Goal: Task Accomplishment & Management: Use online tool/utility

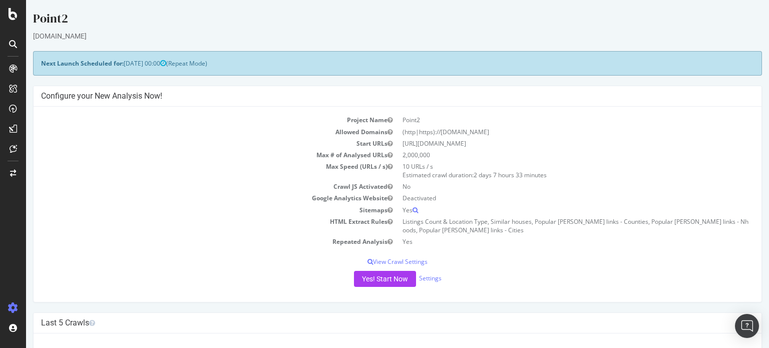
drag, startPoint x: 432, startPoint y: 149, endPoint x: 491, endPoint y: 199, distance: 77.5
click at [491, 199] on tbody "Project Name Point2 Allowed Domains (http|https)://[DOMAIN_NAME] Start URLs [UR…" at bounding box center [397, 180] width 713 height 133
click at [491, 199] on td "Deactivated" at bounding box center [576, 198] width 357 height 12
click at [493, 199] on td "Deactivated" at bounding box center [576, 198] width 357 height 12
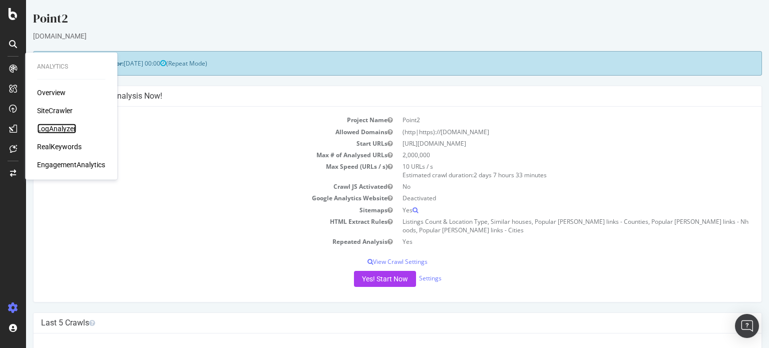
click at [62, 130] on div "LogAnalyzer" at bounding box center [56, 129] width 39 height 10
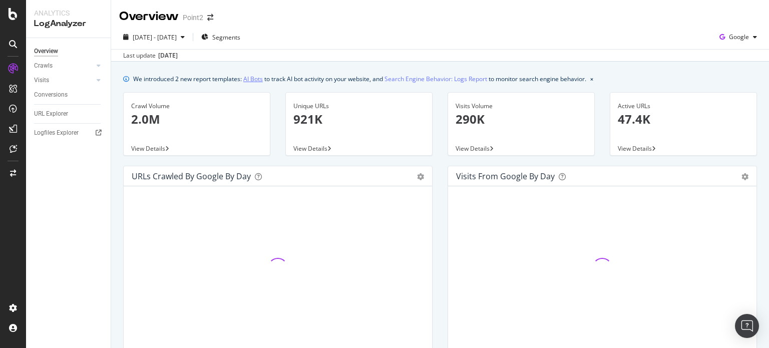
click at [257, 80] on link "AI Bots" at bounding box center [253, 79] width 20 height 11
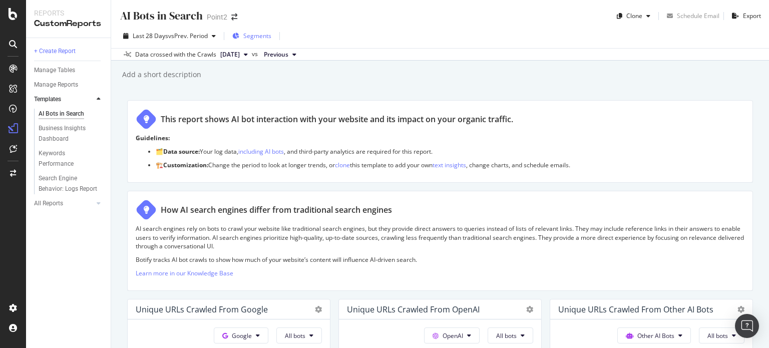
click at [251, 34] on span "Segments" at bounding box center [257, 36] width 28 height 9
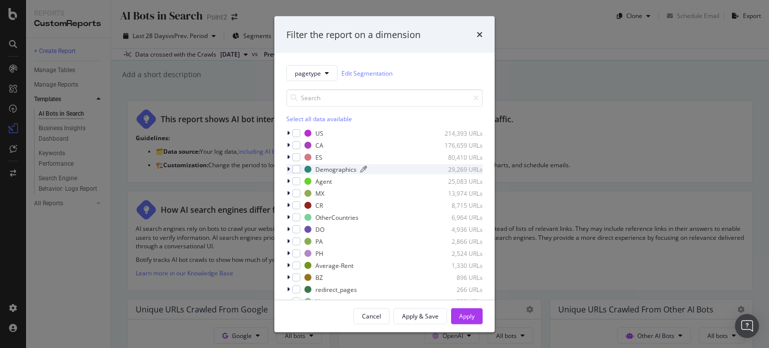
click at [322, 170] on div "Demographics" at bounding box center [336, 169] width 41 height 9
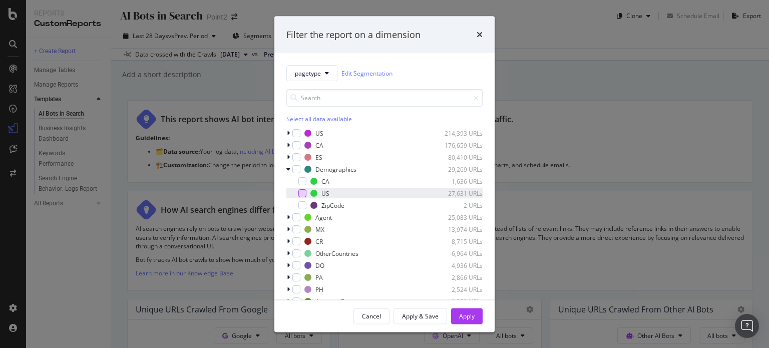
click at [304, 195] on div "modal" at bounding box center [303, 193] width 8 height 8
click at [462, 316] on div "Apply" at bounding box center [467, 316] width 16 height 9
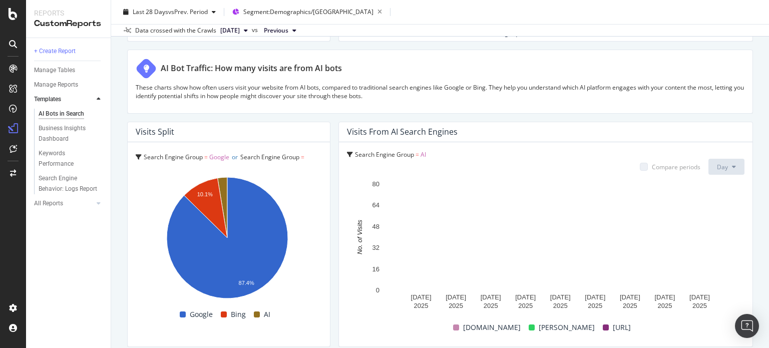
scroll to position [1767, 0]
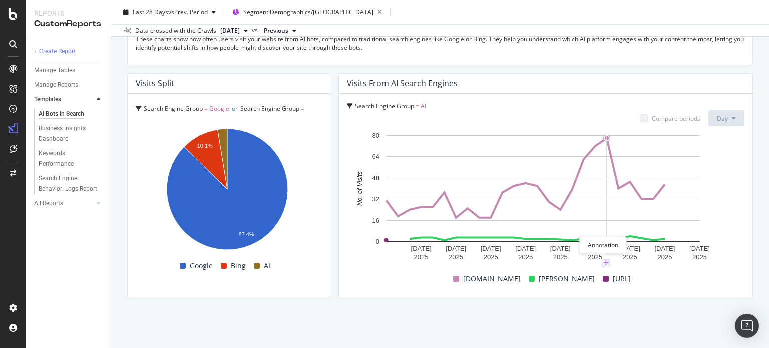
click at [604, 261] on icon "plus" at bounding box center [607, 263] width 6 height 6
click at [589, 198] on textarea at bounding box center [605, 203] width 89 height 31
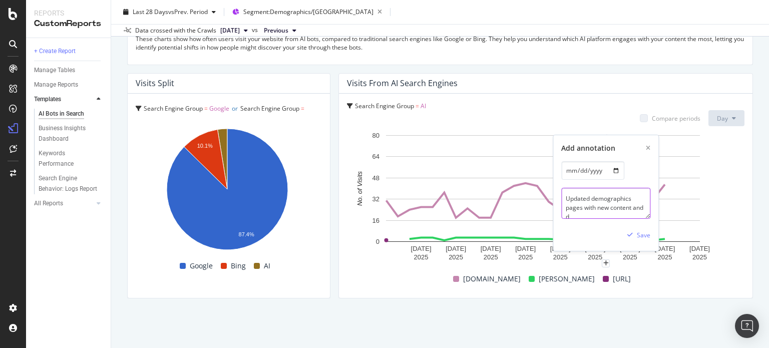
scroll to position [2, 0]
type textarea "Updated demographics pages with new content and design"
click at [637, 234] on div "Save" at bounding box center [644, 235] width 14 height 9
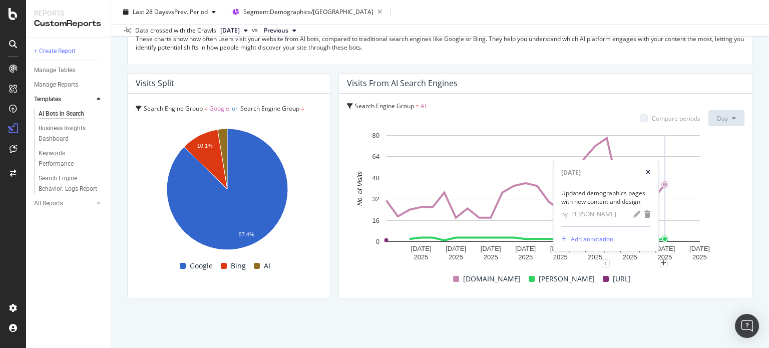
click at [647, 169] on icon "xmark" at bounding box center [648, 172] width 5 height 6
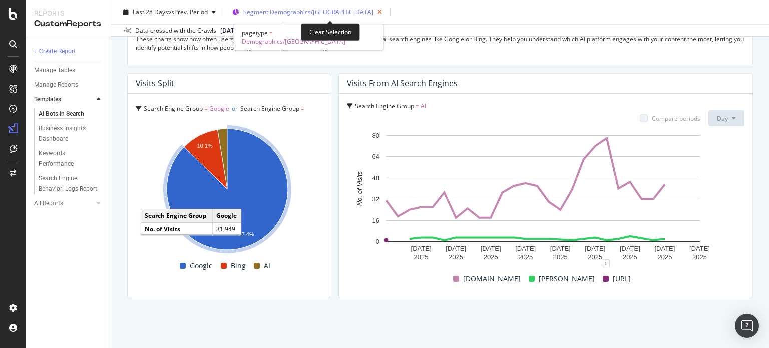
click at [374, 9] on icon "button" at bounding box center [380, 12] width 13 height 14
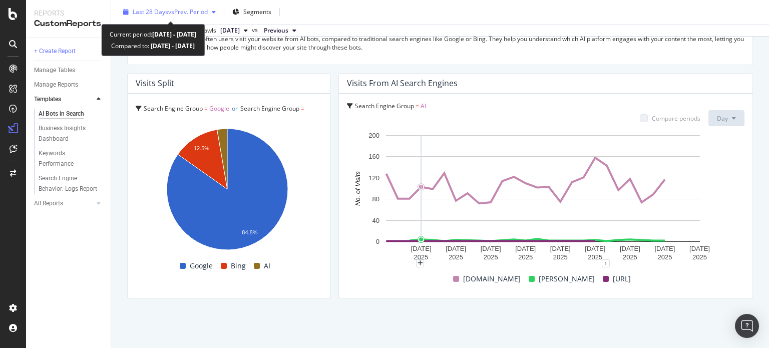
click at [181, 10] on span "vs Prev. Period" at bounding box center [188, 12] width 40 height 9
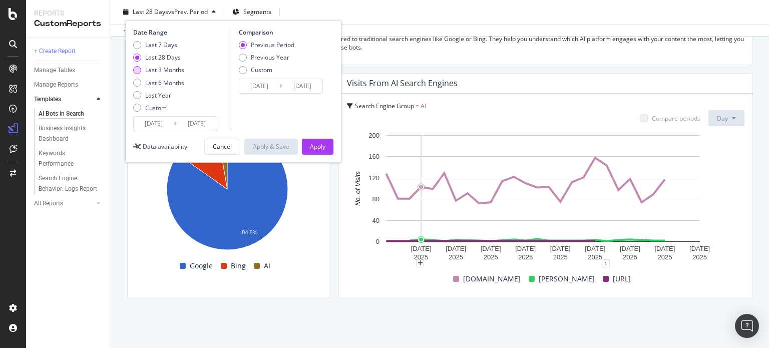
click at [161, 69] on div "Last 3 Months" at bounding box center [164, 70] width 39 height 9
type input "[DATE]"
click at [319, 148] on div "Apply" at bounding box center [318, 146] width 16 height 9
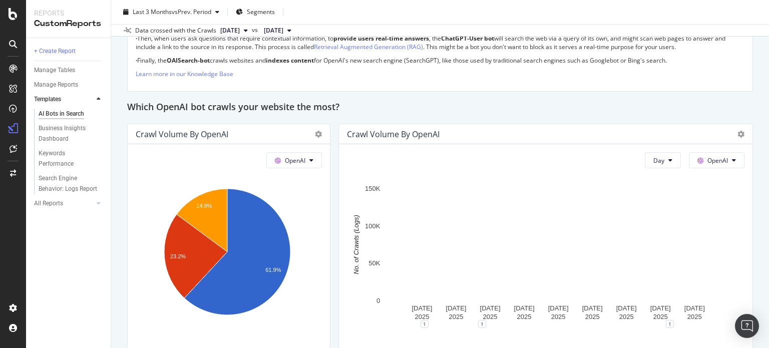
scroll to position [1068, 0]
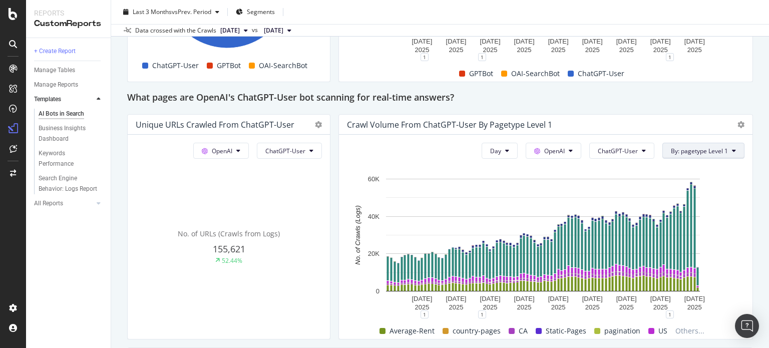
click at [705, 150] on span "By: pagetype Level 1" at bounding box center [699, 151] width 57 height 9
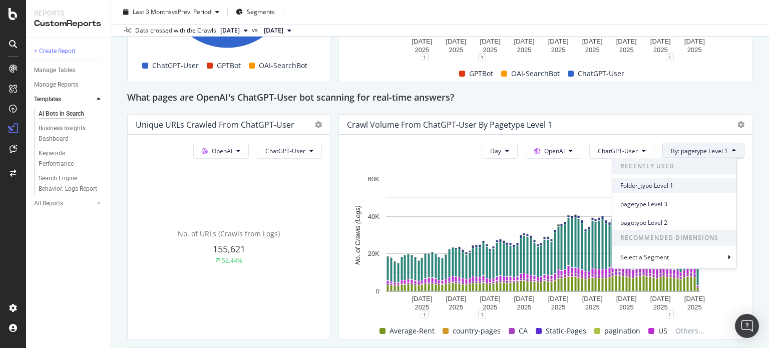
click at [645, 189] on div "Folder_type Level 1" at bounding box center [675, 185] width 124 height 15
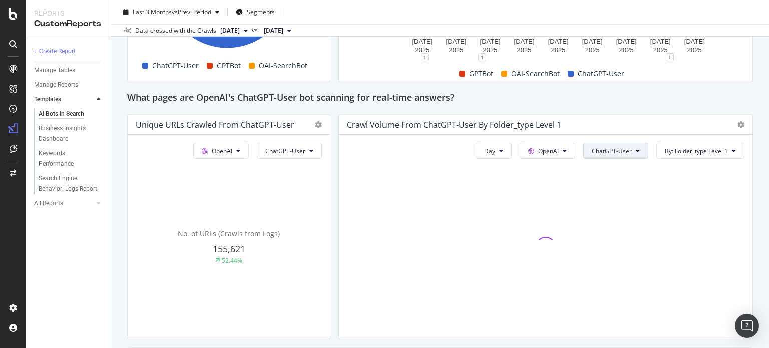
click at [613, 147] on span "ChatGPT-User" at bounding box center [612, 151] width 40 height 9
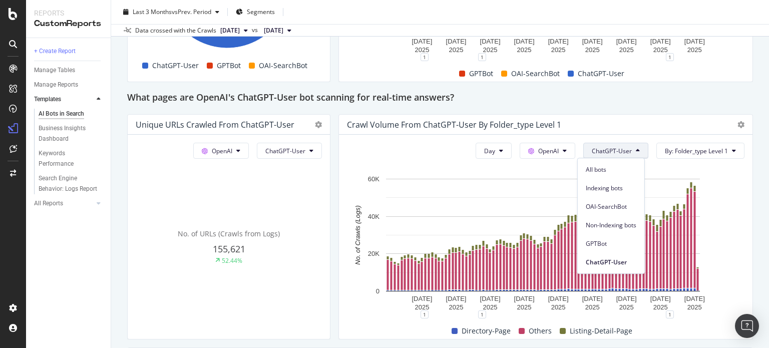
click at [613, 148] on span "ChatGPT-User" at bounding box center [612, 151] width 40 height 9
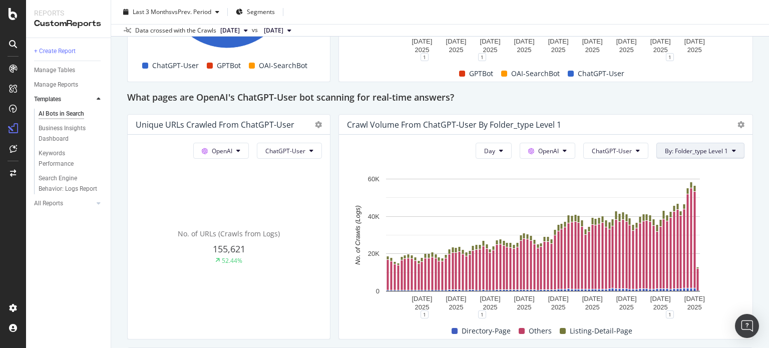
click at [687, 147] on span "By: Folder_type Level 1" at bounding box center [696, 151] width 63 height 9
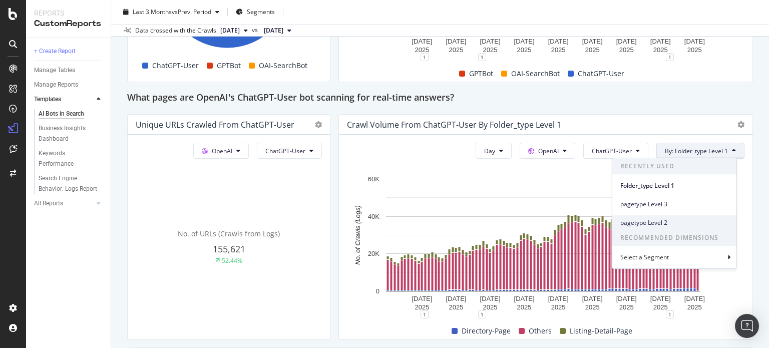
click at [669, 226] on span "pagetype Level 2" at bounding box center [675, 222] width 108 height 9
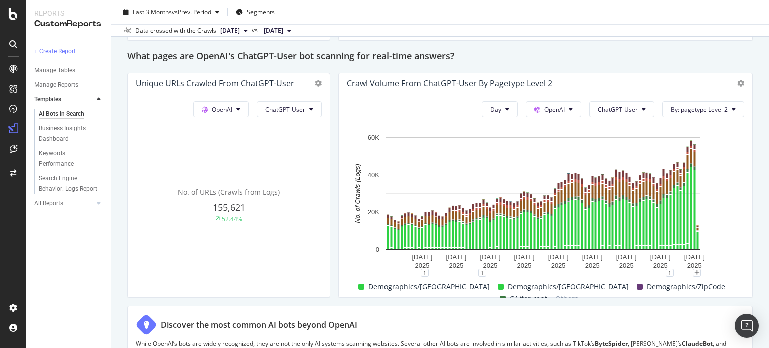
scroll to position [1115, 0]
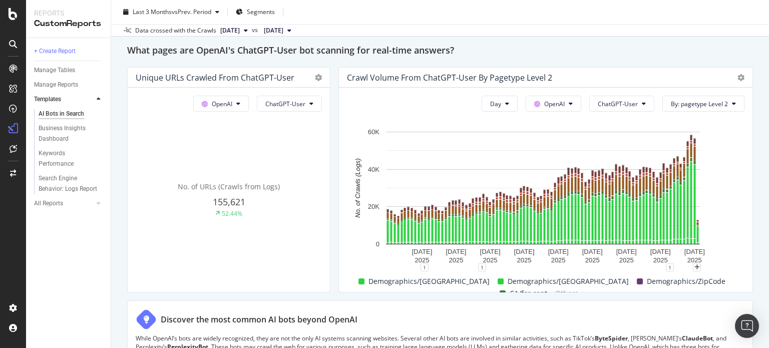
drag, startPoint x: 769, startPoint y: 200, endPoint x: 769, endPoint y: 208, distance: 8.0
click at [769, 208] on div "AI Bots in Search AI Bots in Search Point2 Clone Schedule Email Export Last 3 M…" at bounding box center [440, 174] width 658 height 348
click at [738, 77] on icon at bounding box center [741, 77] width 7 height 7
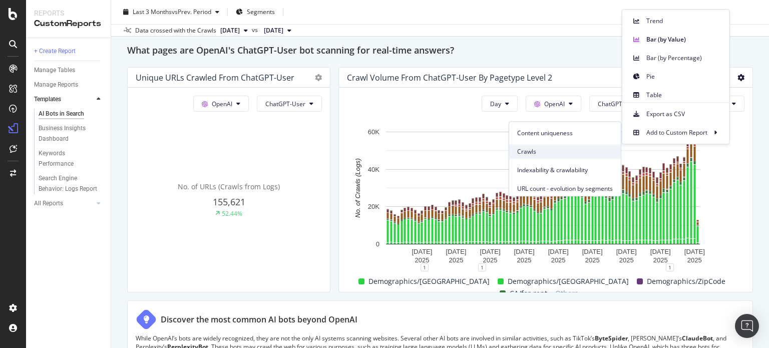
click at [557, 154] on span "Crawls" at bounding box center [565, 151] width 96 height 9
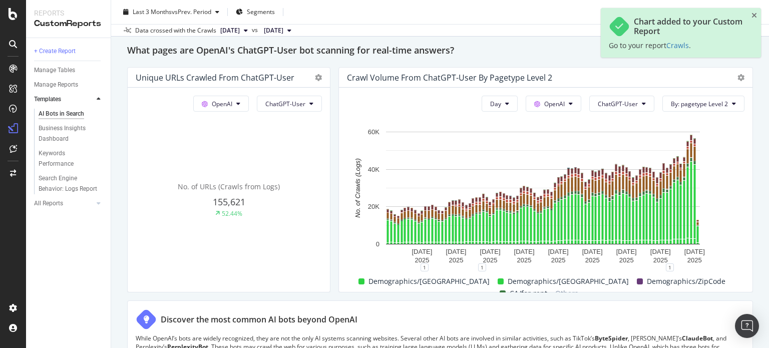
click at [761, 136] on div "AI Bots in Search AI Bots in Search Point2 Clone Schedule Email Export Last 3 M…" at bounding box center [440, 174] width 658 height 348
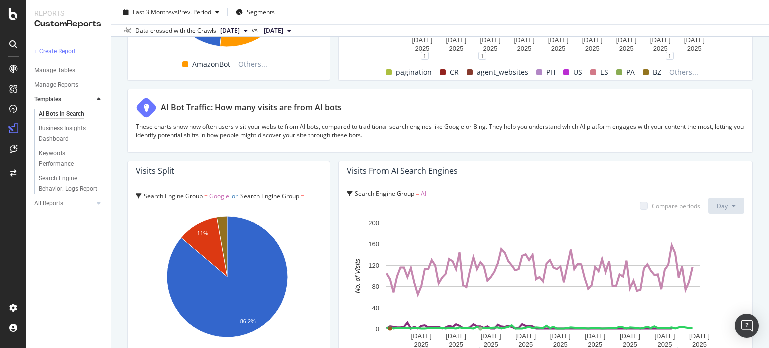
scroll to position [1767, 0]
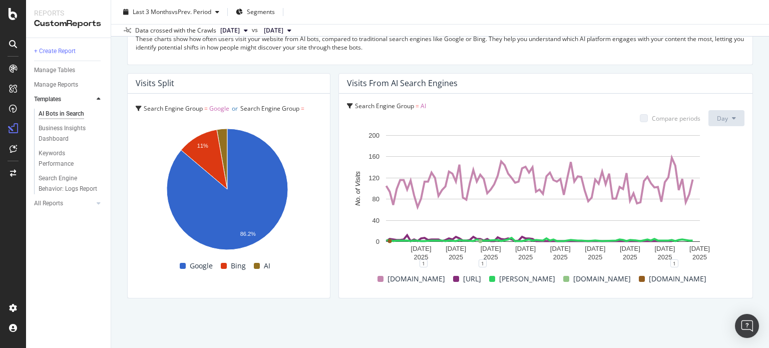
click at [417, 102] on span "Search Engine Group = AI" at bounding box center [390, 106] width 71 height 9
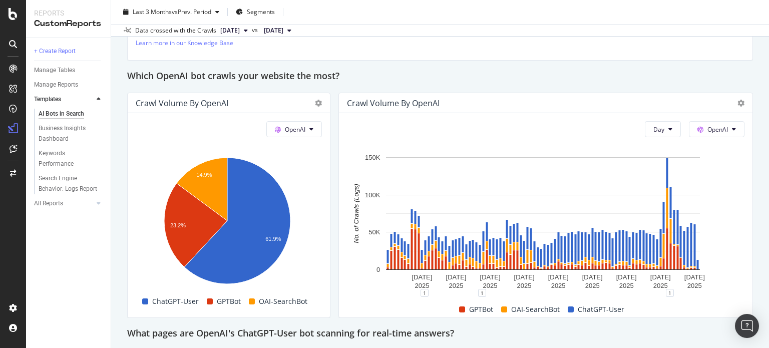
scroll to position [699, 0]
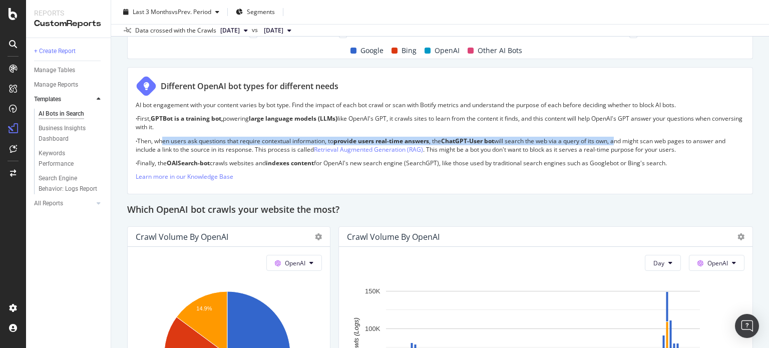
drag, startPoint x: 160, startPoint y: 136, endPoint x: 621, endPoint y: 144, distance: 460.9
click at [621, 144] on p "· Then, when users ask questions that require contextual information, to provid…" at bounding box center [440, 145] width 609 height 17
copy p "hen users ask questions that require contextual information, to provide users r…"
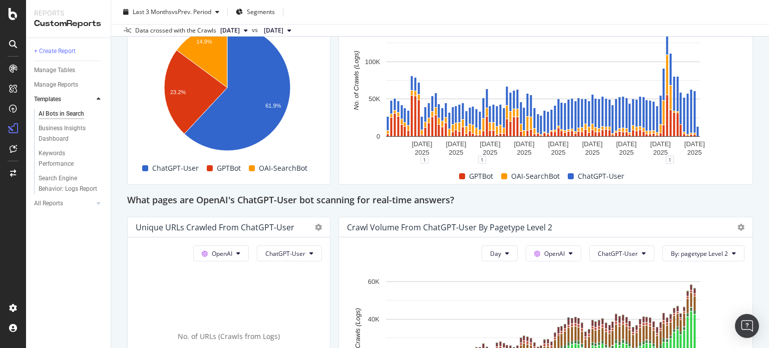
scroll to position [1099, 0]
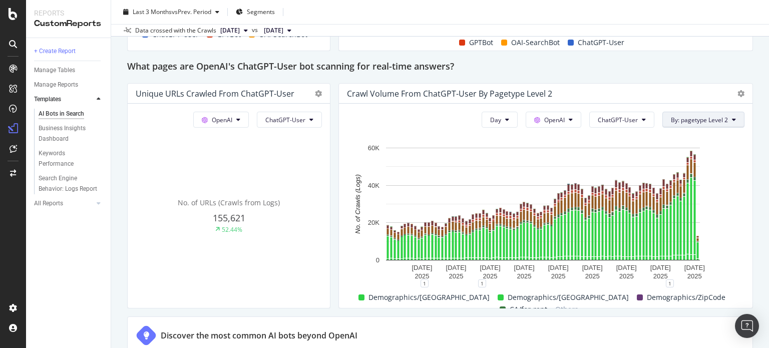
click at [706, 113] on button "By: pagetype Level 2" at bounding box center [704, 120] width 82 height 16
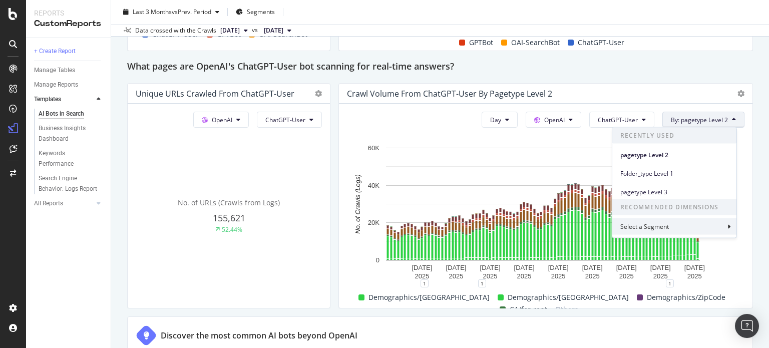
click at [683, 220] on div "Select a Segment" at bounding box center [675, 226] width 124 height 17
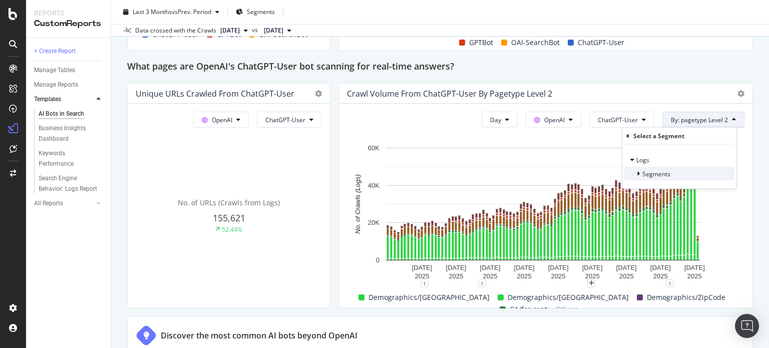
click at [667, 173] on span "Segments" at bounding box center [657, 173] width 28 height 9
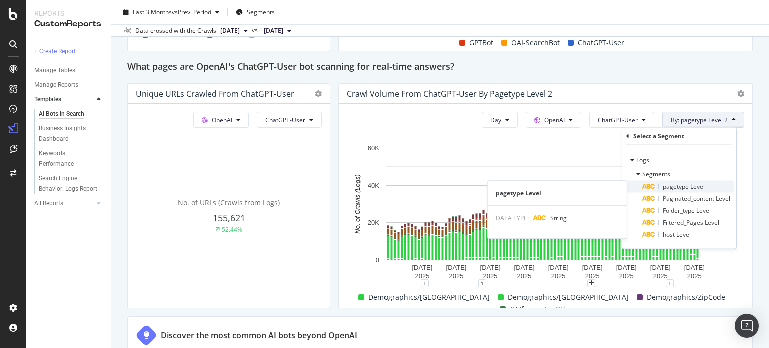
click at [694, 187] on span "pagetype Level" at bounding box center [684, 186] width 42 height 9
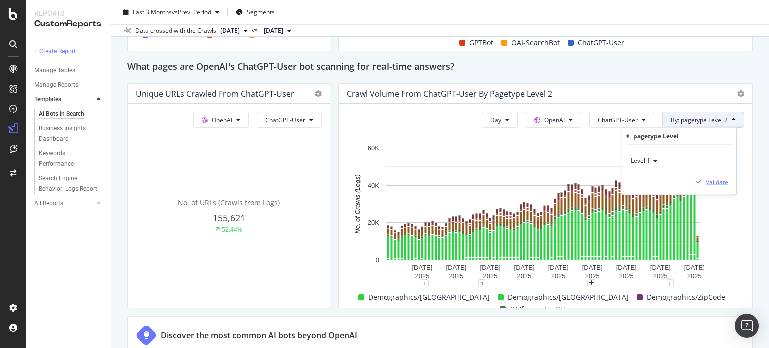
click at [712, 180] on div "Validate" at bounding box center [717, 181] width 23 height 9
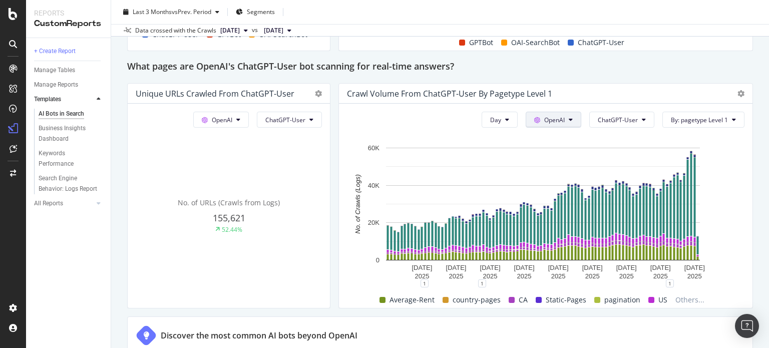
click at [544, 118] on span "OpenAI" at bounding box center [554, 120] width 21 height 9
click at [606, 110] on div "Day OpenAI ChatGPT-User By: pagetype Level 1 Hold CTRL while clicking to filter…" at bounding box center [546, 206] width 414 height 204
click at [609, 116] on span "ChatGPT-User" at bounding box center [618, 120] width 40 height 9
click at [624, 87] on div "Crawl Volume from ChatGPT-User by pagetype Level 1" at bounding box center [546, 94] width 414 height 20
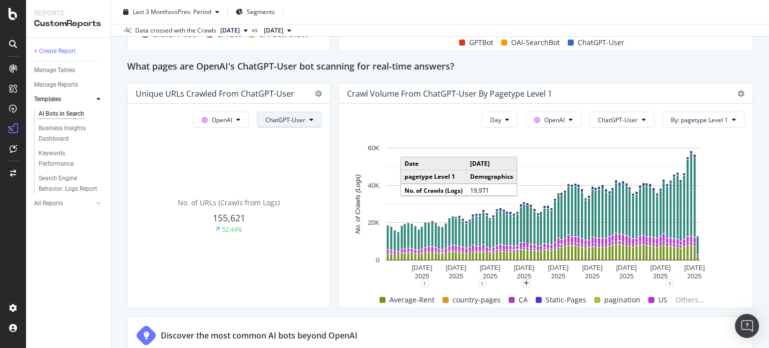
click at [293, 120] on span "ChatGPT-User" at bounding box center [285, 120] width 40 height 9
click at [316, 92] on icon at bounding box center [318, 93] width 7 height 7
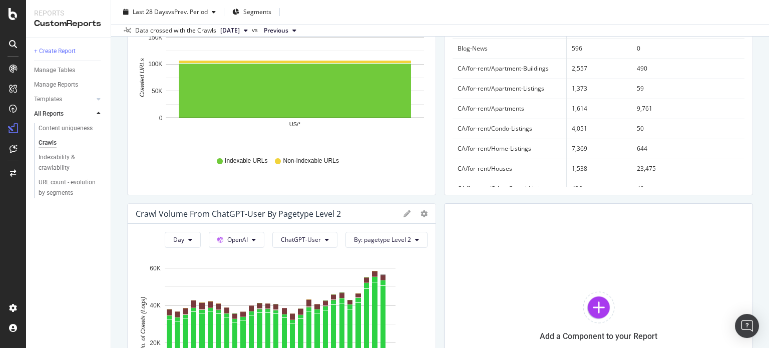
scroll to position [128, 0]
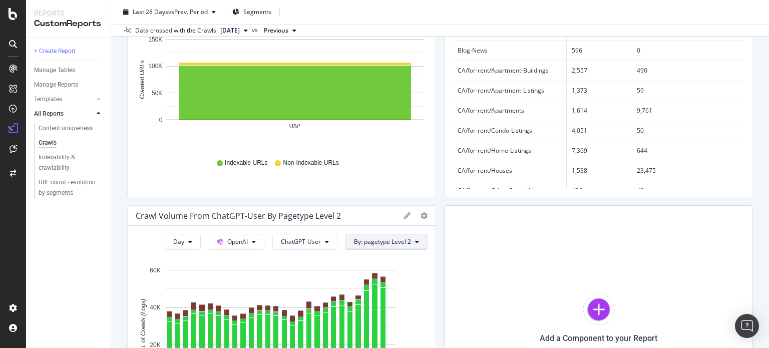
click at [413, 236] on button "By: pagetype Level 2" at bounding box center [387, 242] width 82 height 16
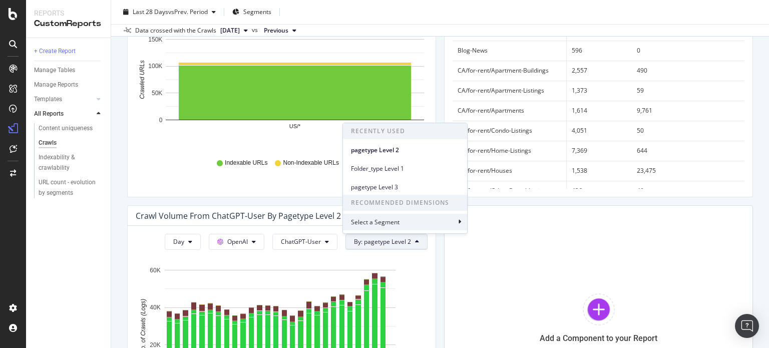
click at [396, 216] on div "Select a Segment" at bounding box center [405, 222] width 124 height 17
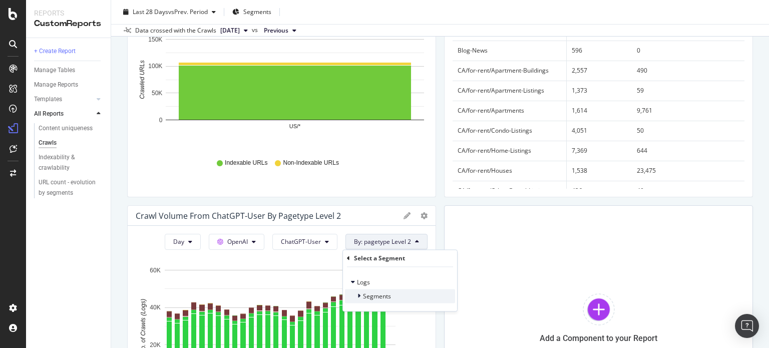
click at [371, 294] on span "Segments" at bounding box center [377, 296] width 28 height 9
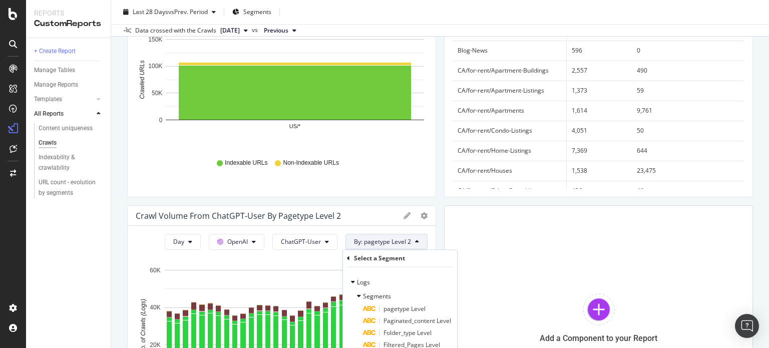
click at [368, 198] on div "Indexable URLs by Segment Bar (by Value) Bar (by Percentage) Table Edit Filter …" at bounding box center [440, 201] width 626 height 459
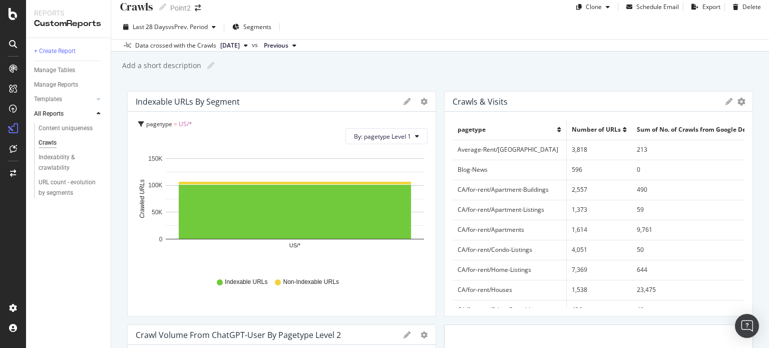
scroll to position [0, 0]
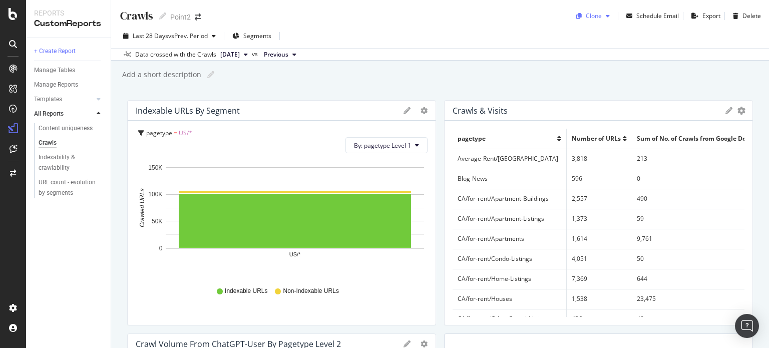
click at [602, 19] on div "button" at bounding box center [608, 16] width 12 height 6
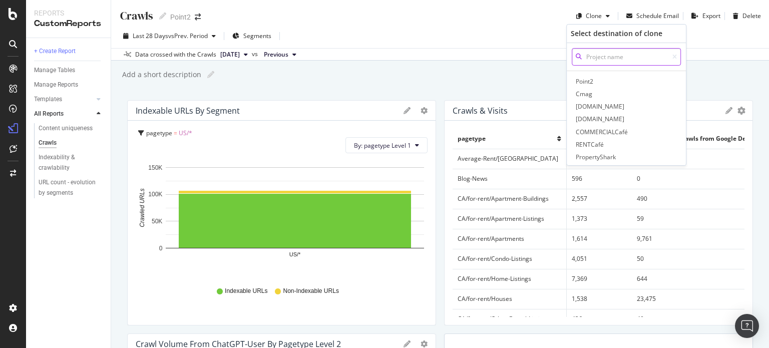
click at [597, 63] on input at bounding box center [626, 57] width 109 height 18
click at [588, 79] on span "Point2" at bounding box center [626, 81] width 105 height 11
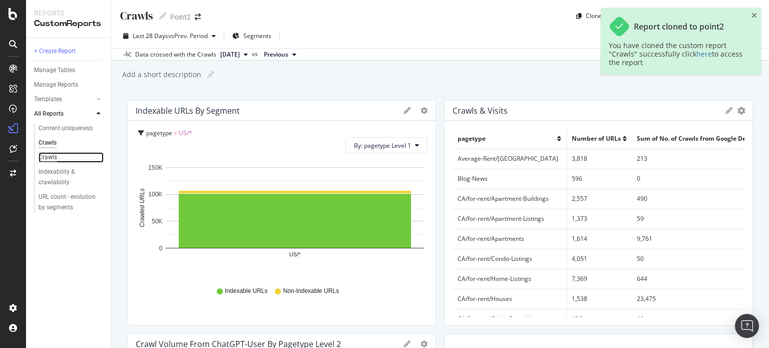
click at [52, 159] on div "Crawls" at bounding box center [48, 157] width 19 height 11
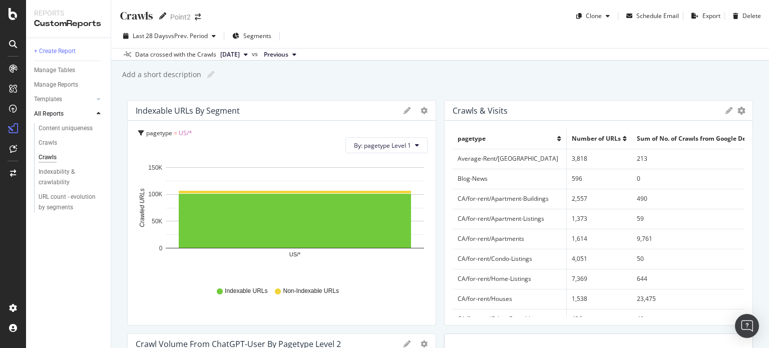
click at [163, 16] on icon at bounding box center [162, 16] width 7 height 7
type input "AI Crawls"
click at [422, 114] on div "Indexable URLs by Segment Bar (by Value) Bar (by Percentage) Table Edit Filter …" at bounding box center [282, 111] width 308 height 20
click at [421, 110] on icon "gear" at bounding box center [424, 110] width 7 height 7
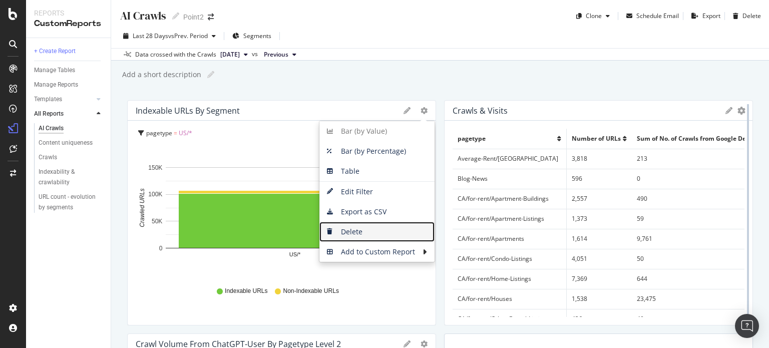
drag, startPoint x: 365, startPoint y: 235, endPoint x: 425, endPoint y: 218, distance: 62.5
click at [365, 235] on span "Delete" at bounding box center [377, 231] width 115 height 15
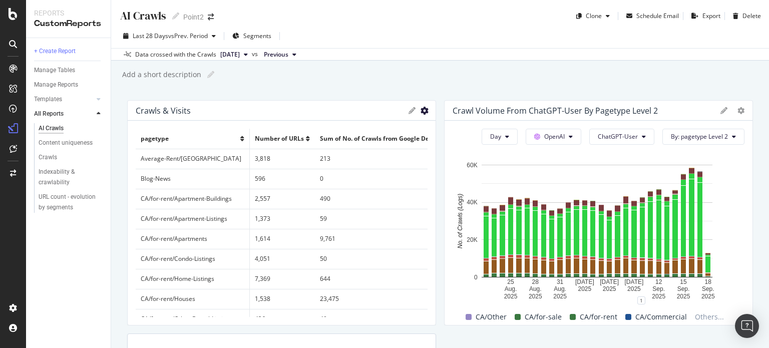
click at [421, 108] on icon "gear" at bounding box center [425, 111] width 8 height 8
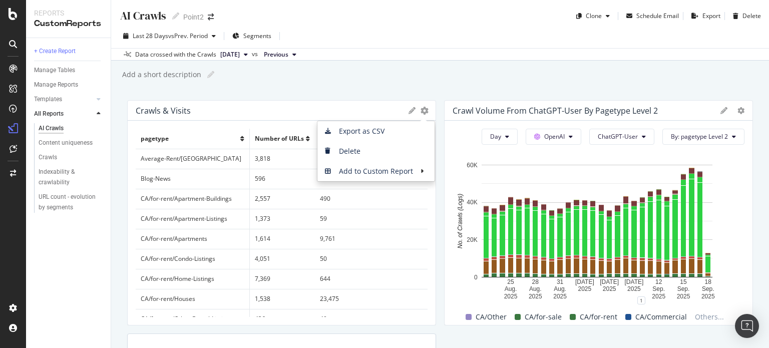
click at [362, 89] on div "AI Crawls AI Crawls Point2 Clone Schedule Email Export Delete Last 28 Days vs P…" at bounding box center [440, 174] width 658 height 348
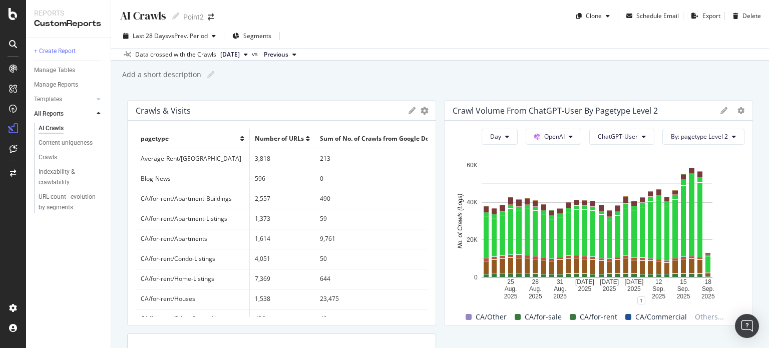
click at [404, 109] on div "Crawls & Visits Export as CSV Delete Add to Custom Report" at bounding box center [282, 111] width 308 height 20
click at [409, 111] on icon at bounding box center [412, 110] width 7 height 7
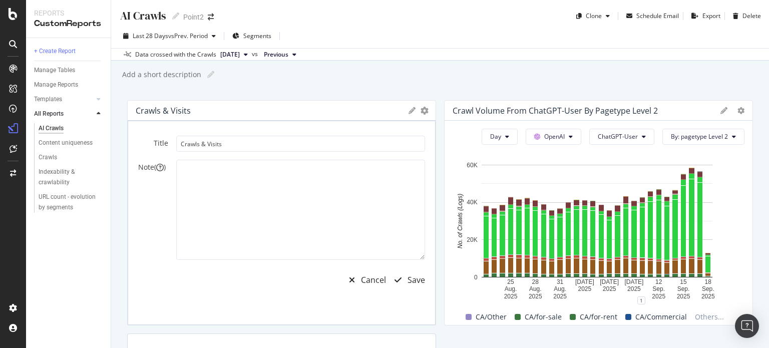
click at [414, 111] on div "Export as CSV Delete Add to Custom Report" at bounding box center [418, 110] width 19 height 7
click at [421, 112] on icon "gear" at bounding box center [425, 111] width 8 height 8
click at [361, 276] on div "Cancel" at bounding box center [373, 280] width 25 height 12
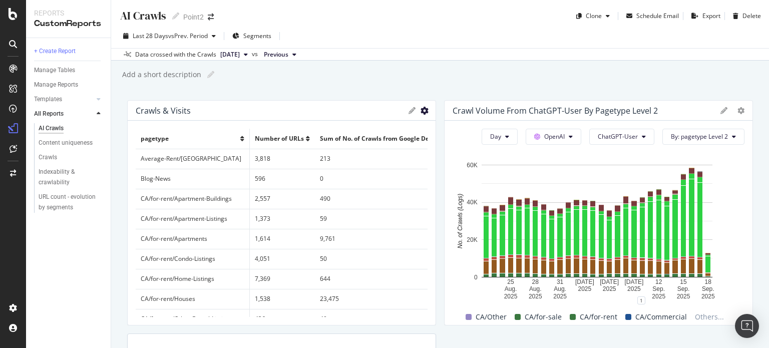
click at [421, 111] on icon "gear" at bounding box center [425, 111] width 8 height 8
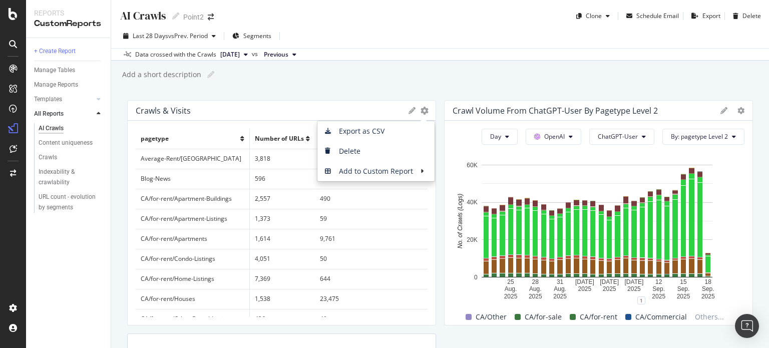
click at [387, 70] on div "Add a short description Add a short description" at bounding box center [445, 74] width 648 height 15
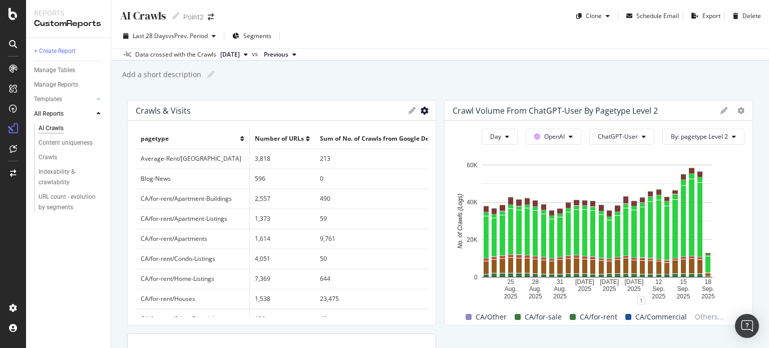
click at [421, 112] on icon "gear" at bounding box center [425, 111] width 8 height 8
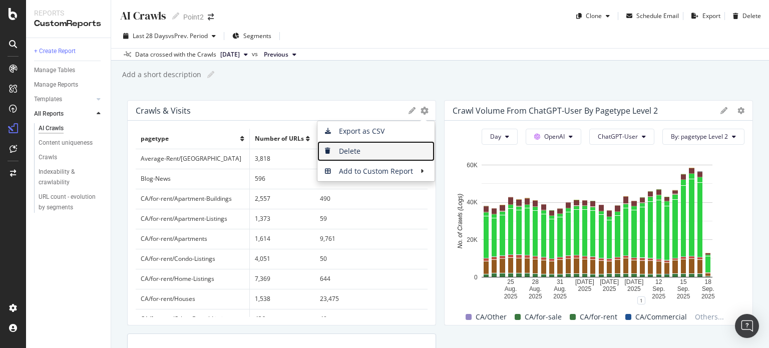
click at [347, 153] on span "Delete" at bounding box center [376, 151] width 117 height 15
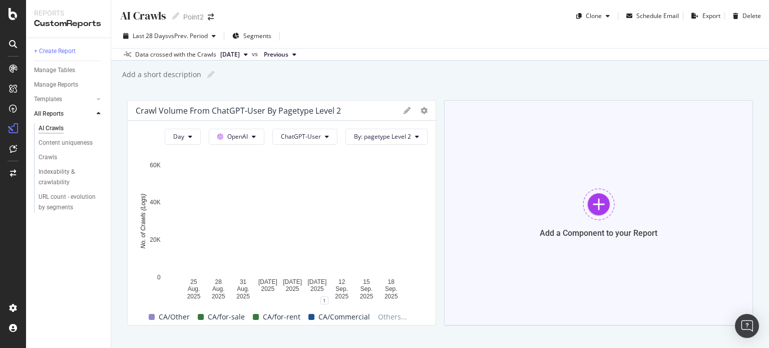
click at [595, 200] on div at bounding box center [599, 204] width 32 height 32
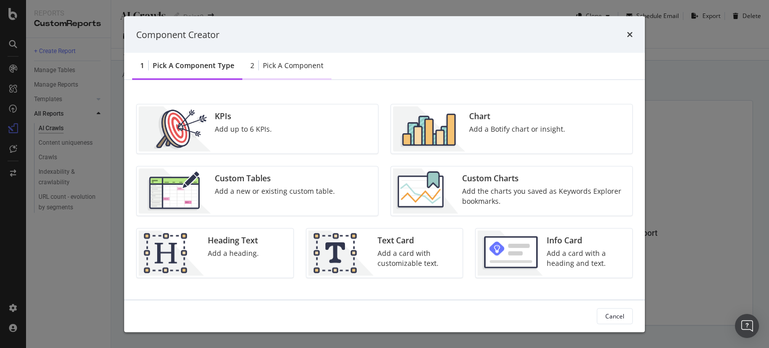
click at [296, 72] on div "2 Pick a Component" at bounding box center [286, 67] width 89 height 28
click at [448, 192] on img "modal" at bounding box center [425, 191] width 65 height 45
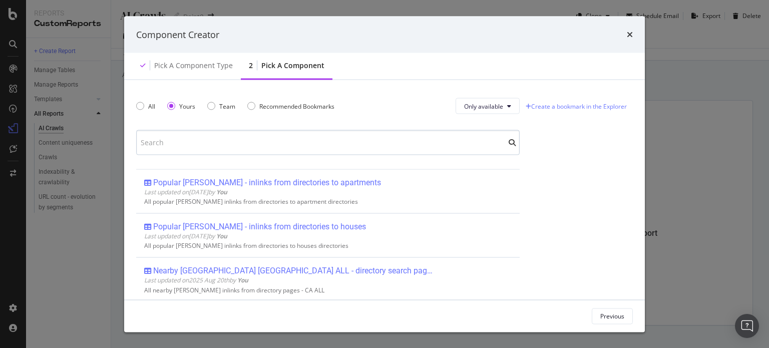
click at [171, 146] on input "modal" at bounding box center [328, 142] width 384 height 25
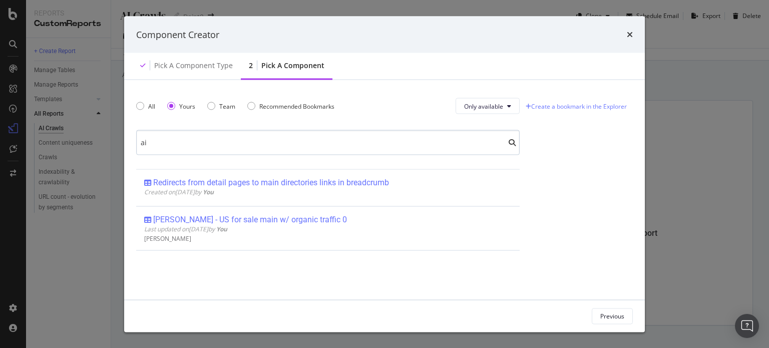
type input "a"
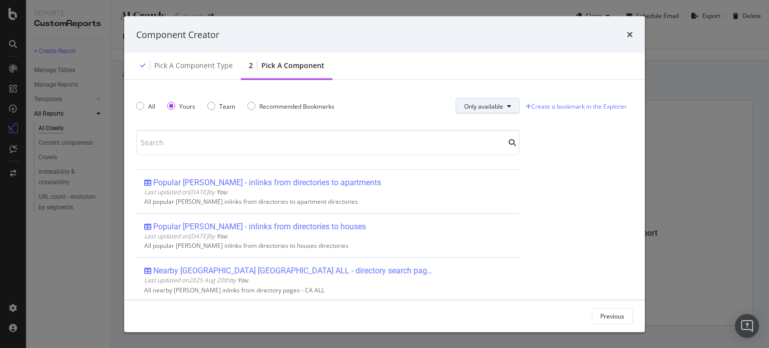
click at [481, 109] on span "Only available" at bounding box center [483, 106] width 39 height 9
click at [165, 69] on div "Pick a Component type" at bounding box center [193, 66] width 79 height 10
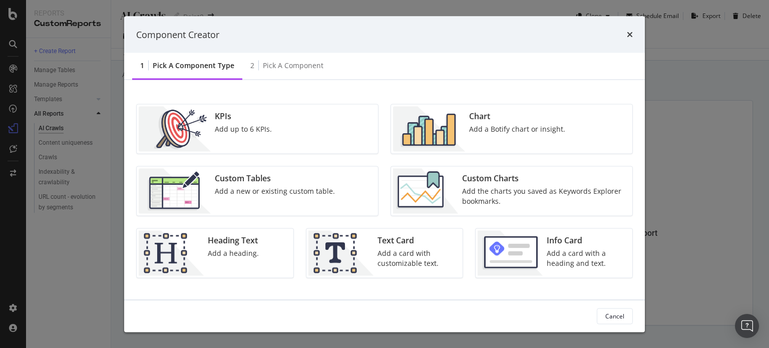
click at [487, 125] on div "Add a Botify chart or insight." at bounding box center [517, 129] width 96 height 10
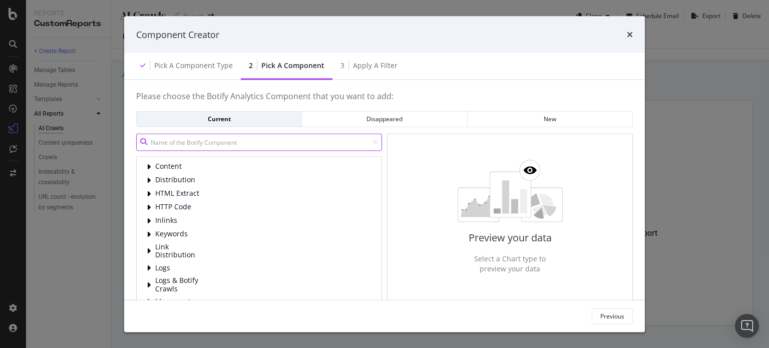
click at [213, 142] on input "modal" at bounding box center [259, 142] width 246 height 18
type input "ai"
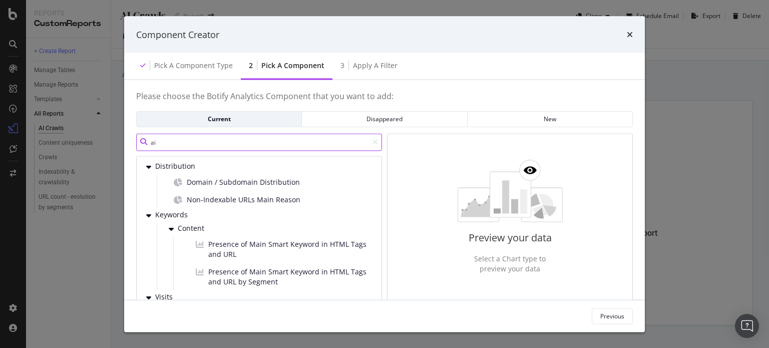
click at [289, 143] on input "ai" at bounding box center [259, 142] width 246 height 18
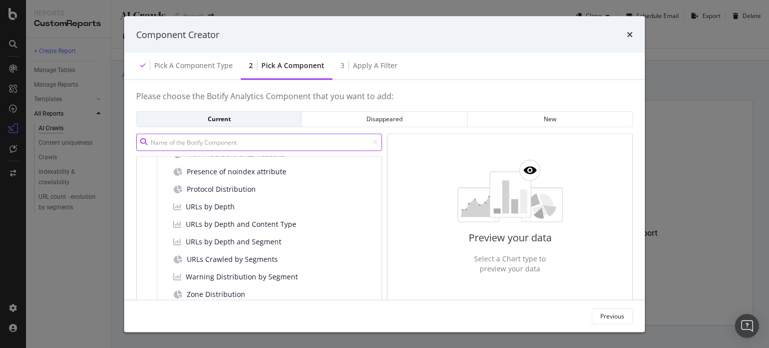
scroll to position [801, 0]
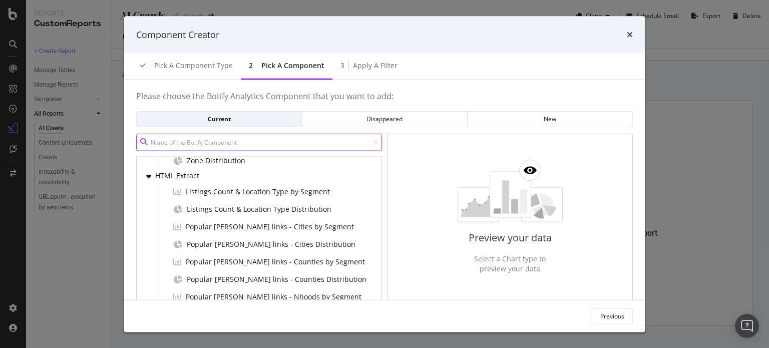
click at [248, 145] on input "modal" at bounding box center [259, 142] width 246 height 18
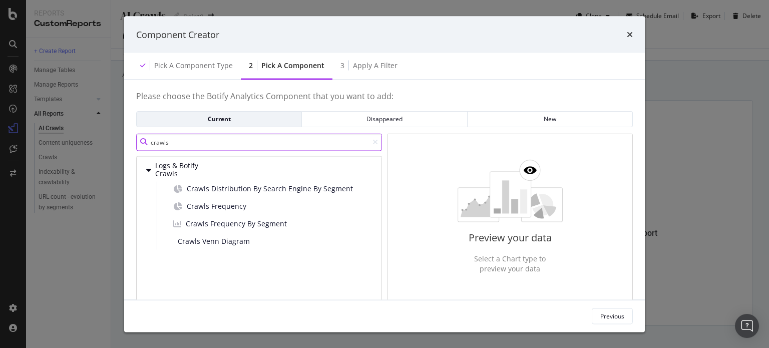
scroll to position [0, 0]
type input "crawls"
click at [238, 192] on span "Crawls Distribution By Search Engine By Segment" at bounding box center [270, 189] width 166 height 10
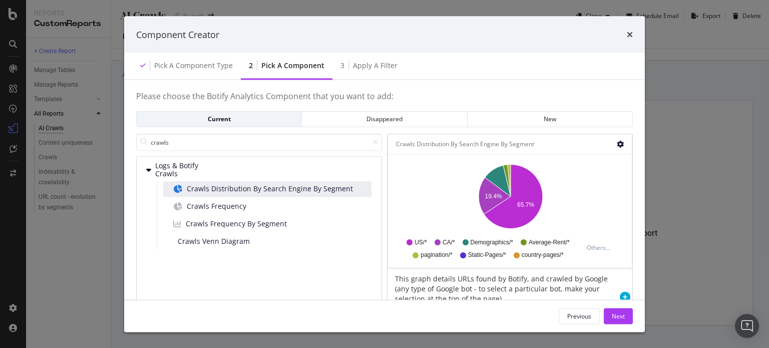
click at [621, 143] on icon "gear" at bounding box center [620, 144] width 7 height 7
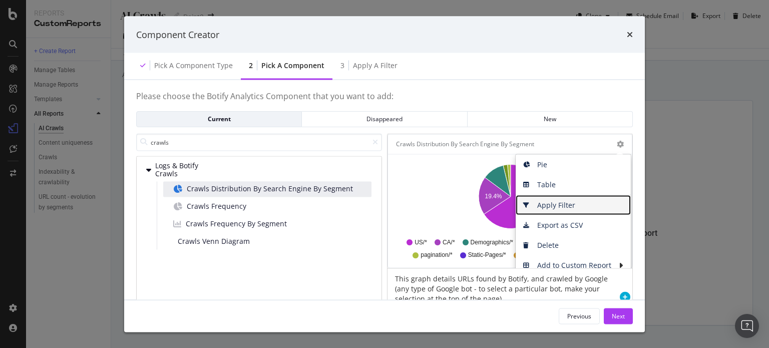
click at [559, 207] on span "Apply Filter" at bounding box center [573, 205] width 115 height 15
click at [568, 206] on span "Apply Filter" at bounding box center [573, 205] width 115 height 15
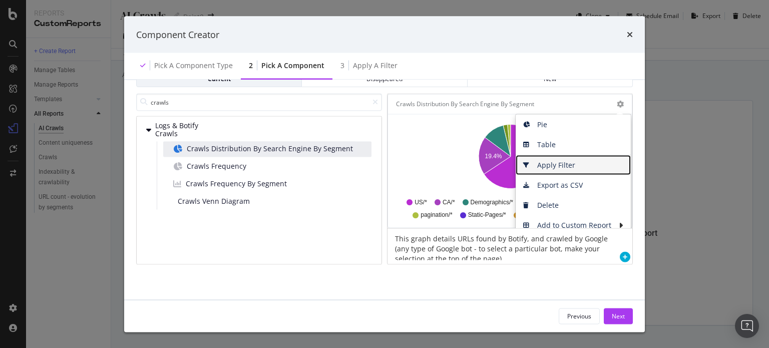
scroll to position [58, 0]
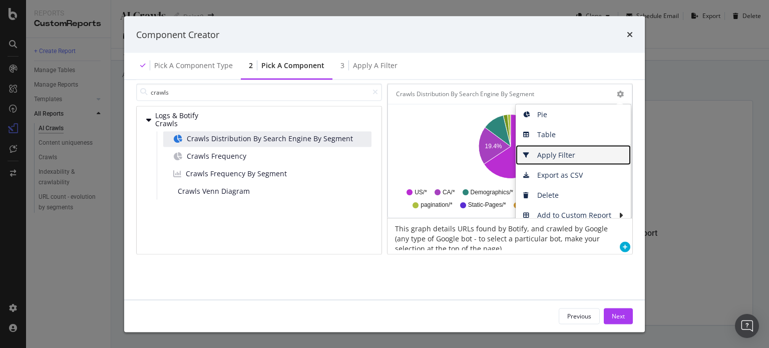
click at [567, 148] on span "Apply Filter" at bounding box center [573, 155] width 115 height 15
click at [539, 148] on span "Apply Filter" at bounding box center [573, 155] width 115 height 15
click at [566, 148] on span "Apply Filter" at bounding box center [573, 155] width 115 height 15
click at [576, 268] on div "Please choose the Botify Analytics Component that you want to add: Current Disa…" at bounding box center [384, 164] width 497 height 245
click at [552, 148] on span "Apply Filter" at bounding box center [573, 155] width 115 height 15
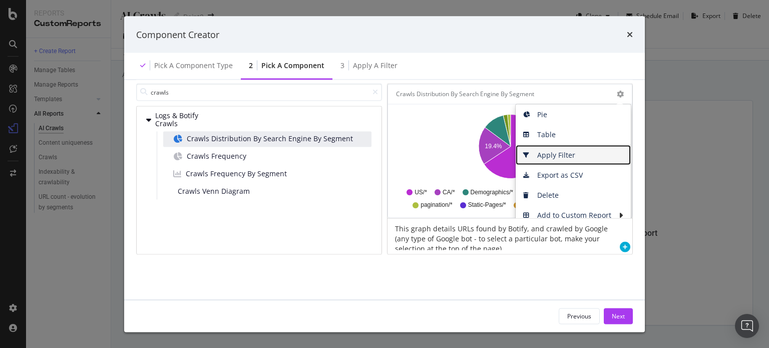
click at [579, 148] on span "Apply Filter" at bounding box center [573, 155] width 115 height 15
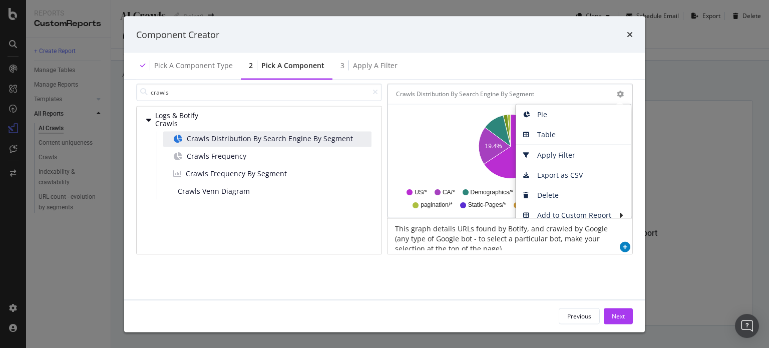
click at [622, 242] on icon "modal" at bounding box center [625, 247] width 11 height 11
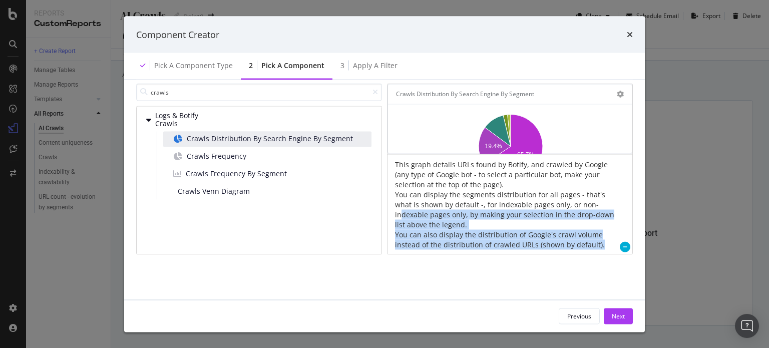
scroll to position [20, 0]
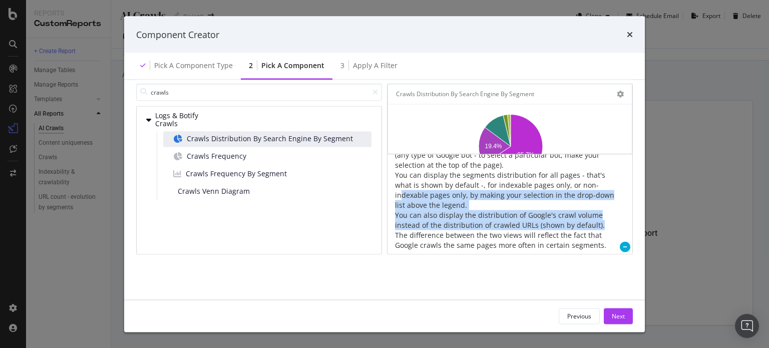
drag, startPoint x: 607, startPoint y: 200, endPoint x: 605, endPoint y: 236, distance: 36.1
click at [605, 236] on div "This graph details URLs found by Botify, and crawled by Google (any type of Goo…" at bounding box center [503, 203] width 230 height 96
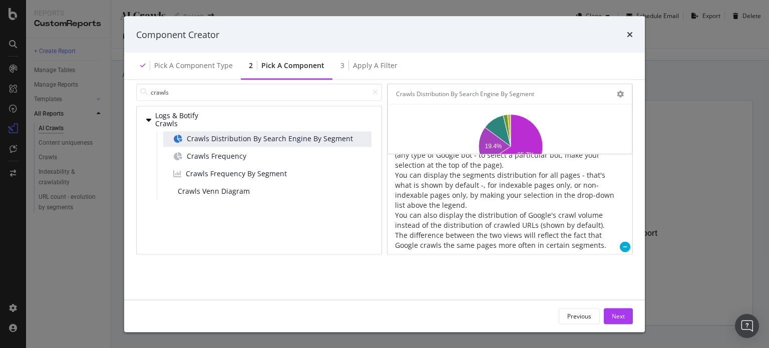
scroll to position [0, 0]
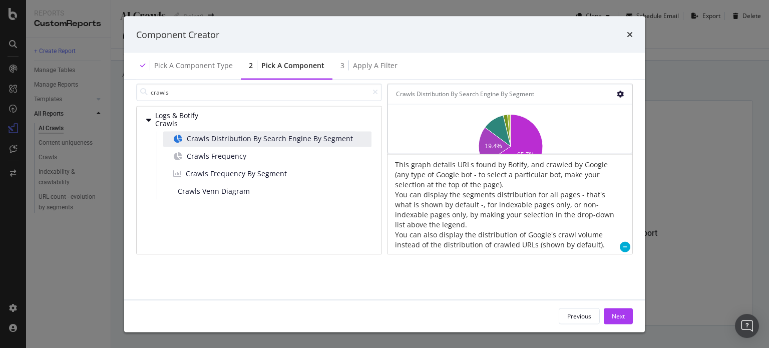
click at [622, 91] on icon "gear" at bounding box center [620, 94] width 7 height 7
click at [623, 242] on icon "modal" at bounding box center [625, 247] width 11 height 11
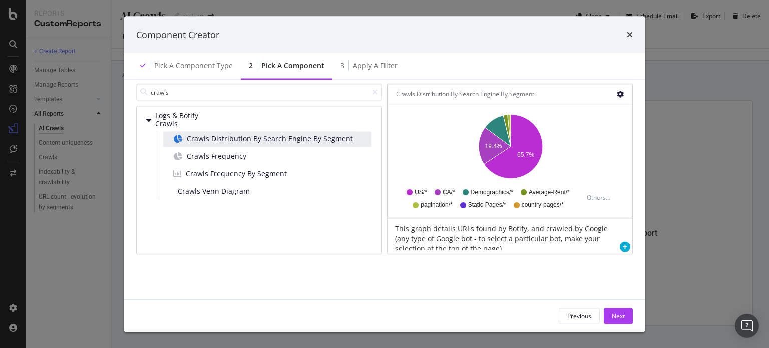
click at [619, 91] on icon "gear" at bounding box center [620, 94] width 7 height 7
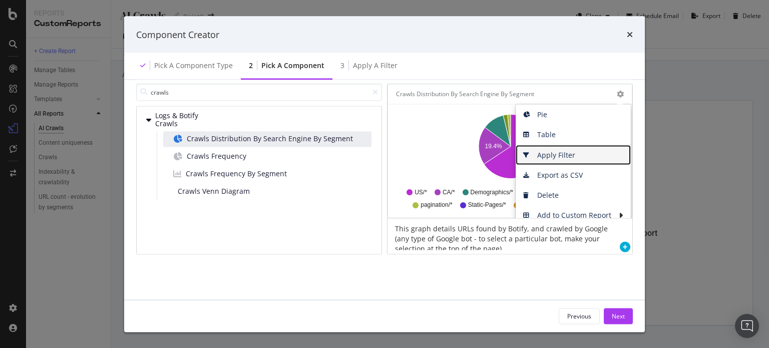
click at [554, 150] on span "Apply Filter" at bounding box center [573, 155] width 115 height 15
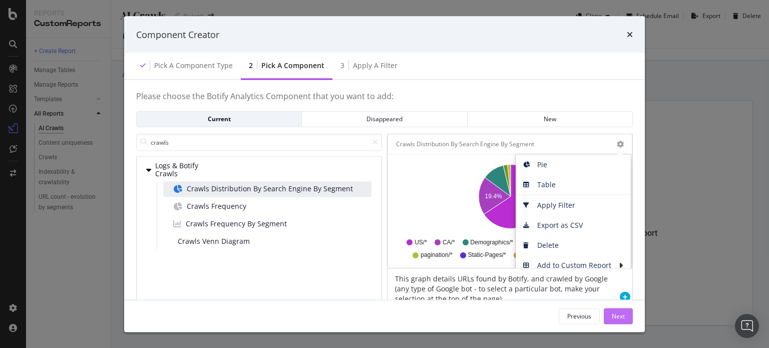
click at [612, 320] on div "Next" at bounding box center [618, 316] width 13 height 15
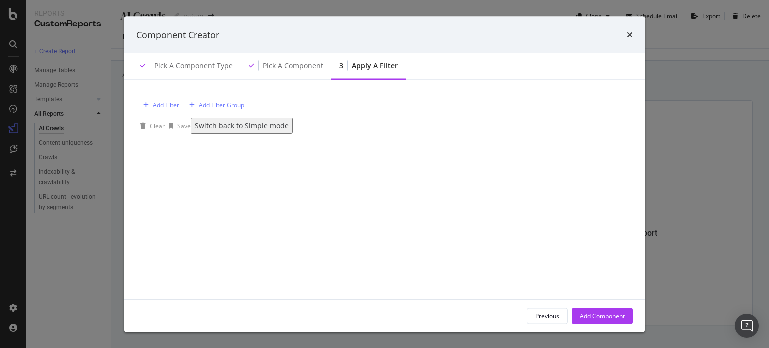
click at [161, 105] on div "Add Filter" at bounding box center [159, 105] width 40 height 9
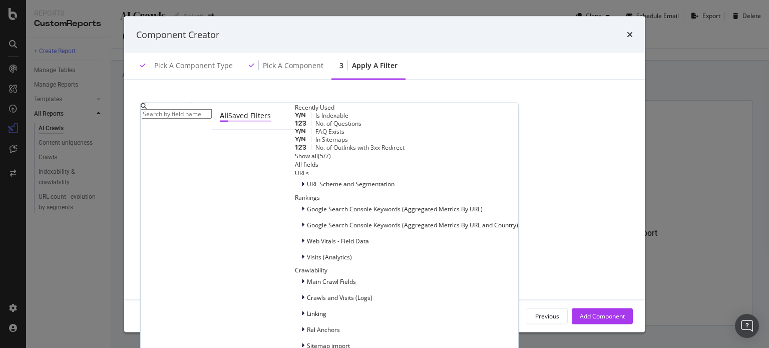
click at [239, 122] on div "Saved Filters" at bounding box center [249, 116] width 43 height 12
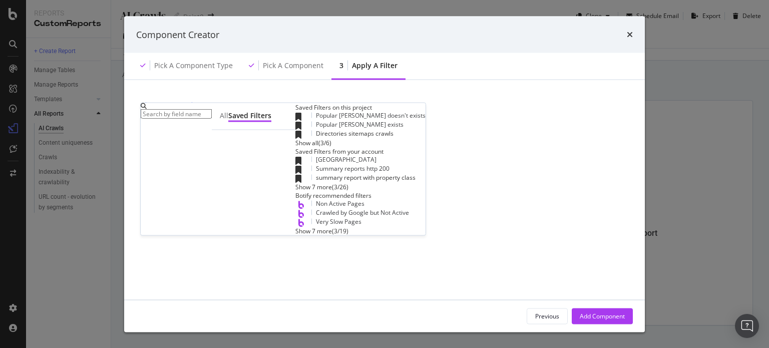
scroll to position [45, 0]
click at [296, 235] on div "Show 7 more" at bounding box center [314, 231] width 37 height 9
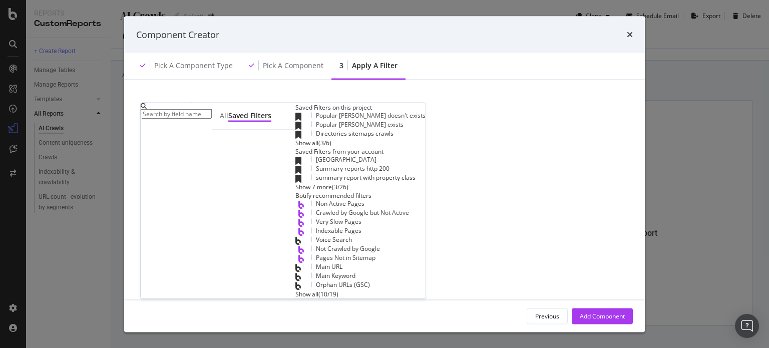
scroll to position [0, 0]
click at [220, 122] on div "All" at bounding box center [224, 116] width 9 height 12
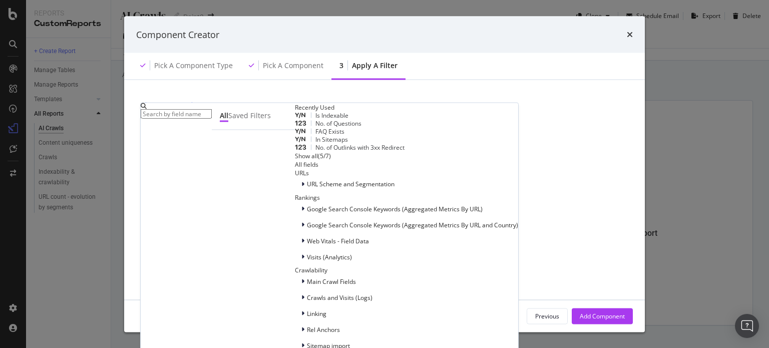
scroll to position [138, 0]
click at [307, 298] on span "Crawls and Visits (Logs)" at bounding box center [340, 297] width 66 height 9
click at [313, 307] on span "Crawls (Logs)" at bounding box center [332, 311] width 38 height 9
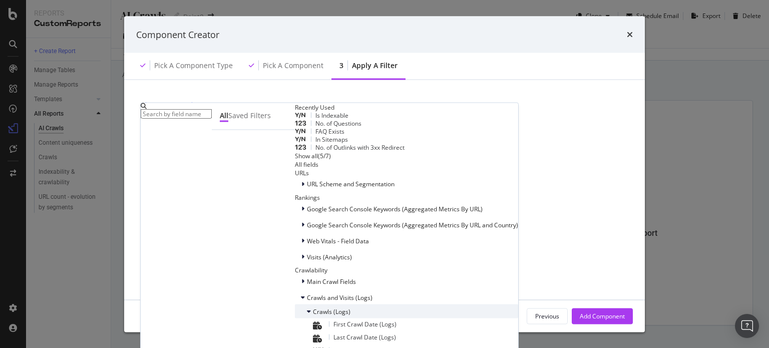
click at [313, 307] on span "Crawls (Logs)" at bounding box center [332, 311] width 38 height 9
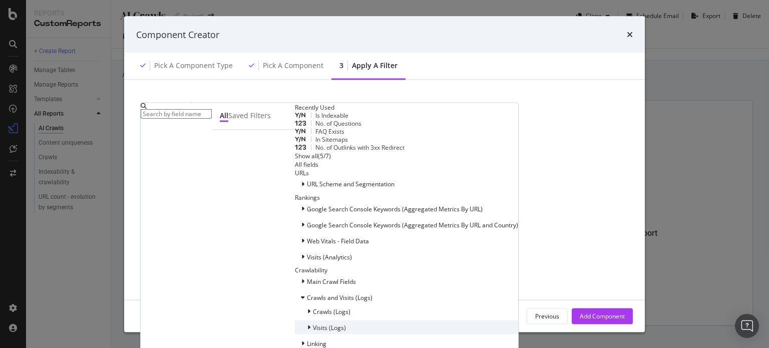
click at [313, 323] on span "Visits (Logs)" at bounding box center [329, 327] width 33 height 9
click at [295, 321] on div "Visits (Logs)" at bounding box center [406, 328] width 223 height 14
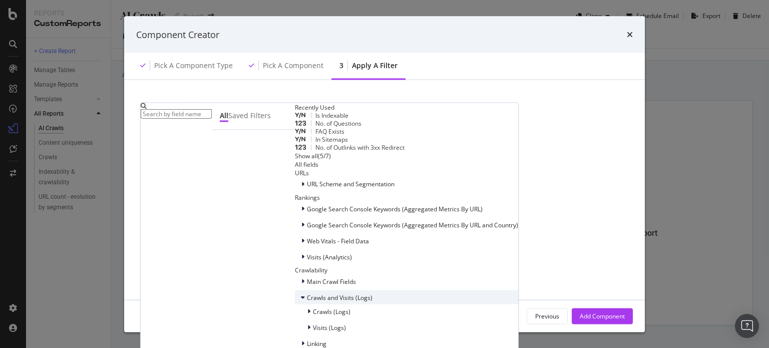
click at [307, 293] on span "Crawls and Visits (Logs)" at bounding box center [340, 297] width 66 height 9
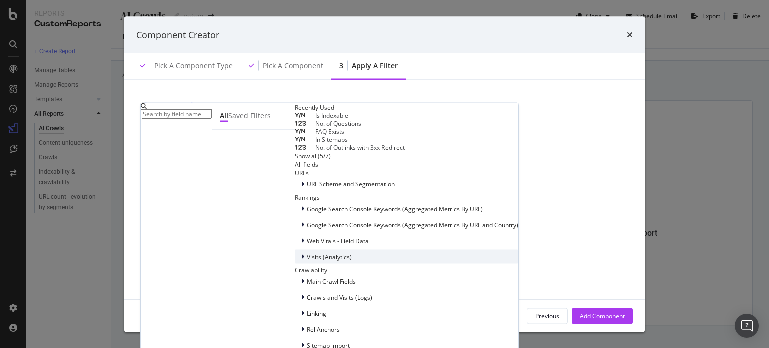
scroll to position [4, 0]
click at [633, 33] on icon "times" at bounding box center [630, 35] width 6 height 8
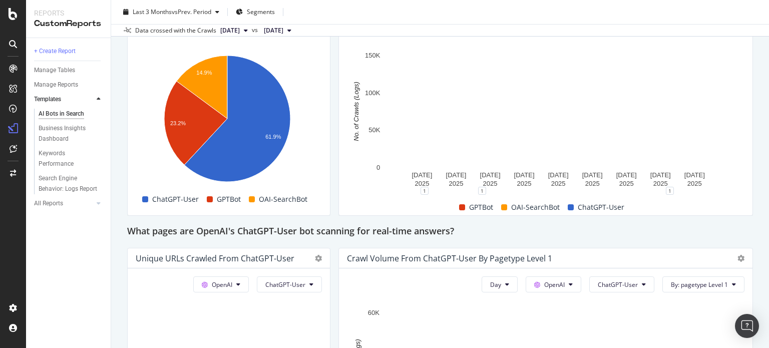
scroll to position [1068, 0]
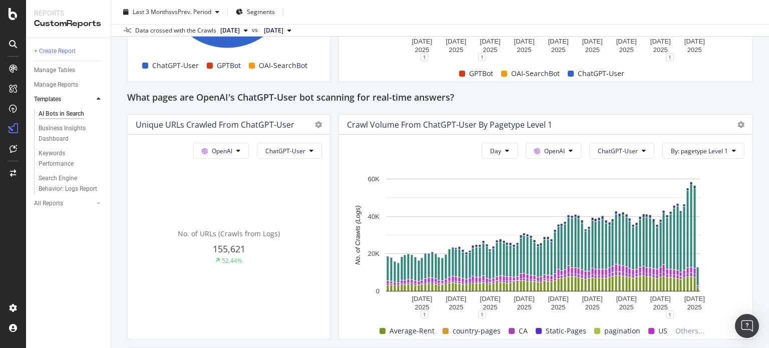
click at [310, 120] on div at bounding box center [316, 125] width 12 height 10
click at [317, 123] on icon at bounding box center [318, 124] width 7 height 7
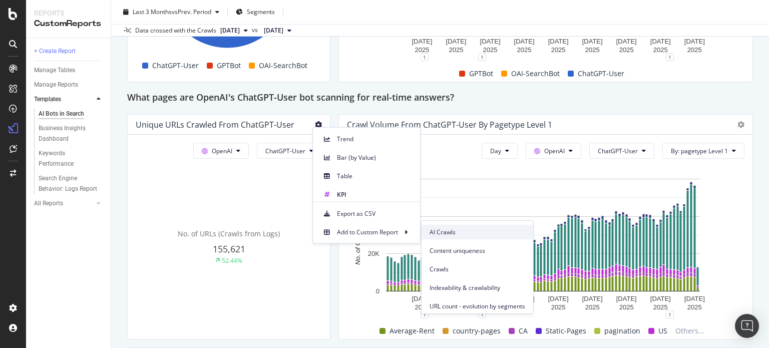
click at [456, 229] on span "AI Crawls" at bounding box center [478, 232] width 96 height 9
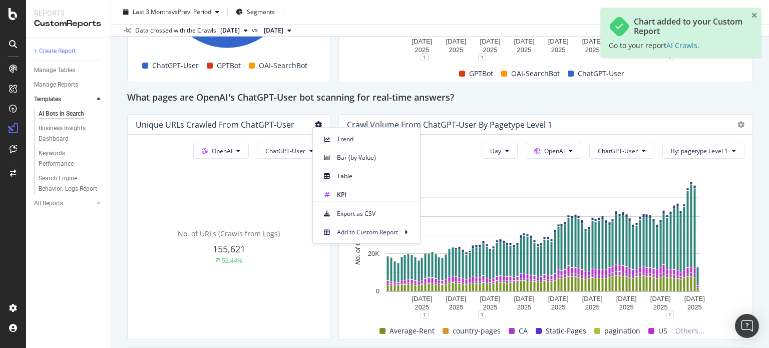
click at [752, 155] on div "AI Bots in Search AI Bots in Search Point2 Clone Schedule Email Export Last 3 M…" at bounding box center [440, 174] width 658 height 348
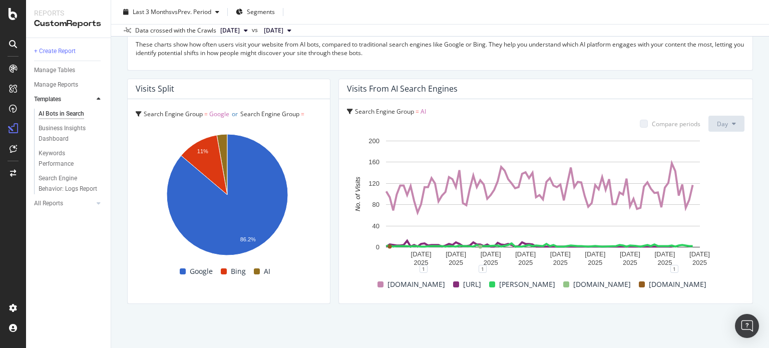
scroll to position [1767, 0]
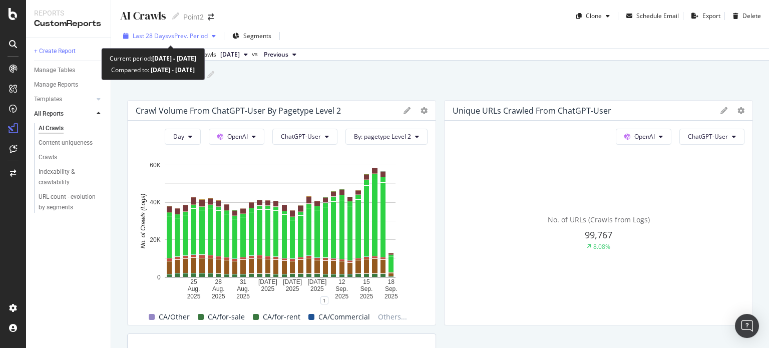
click at [184, 38] on span "vs Prev. Period" at bounding box center [188, 36] width 40 height 9
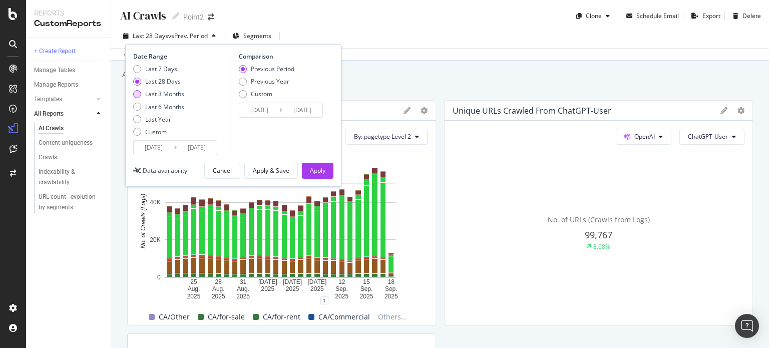
click at [159, 90] on div "Last 3 Months" at bounding box center [164, 94] width 39 height 9
type input "[DATE]"
click at [323, 166] on div "Apply" at bounding box center [318, 170] width 16 height 9
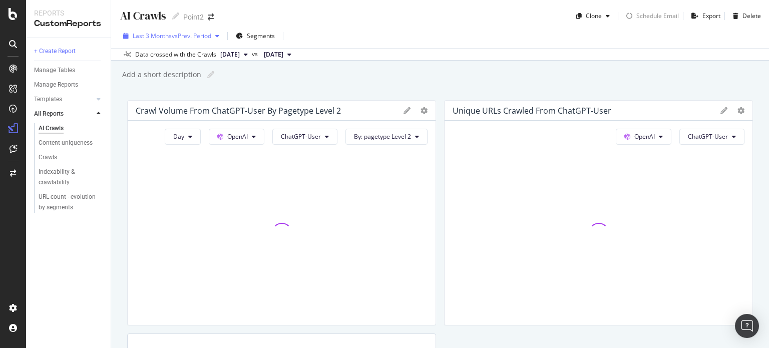
click at [154, 34] on span "Last 3 Months" at bounding box center [152, 36] width 39 height 9
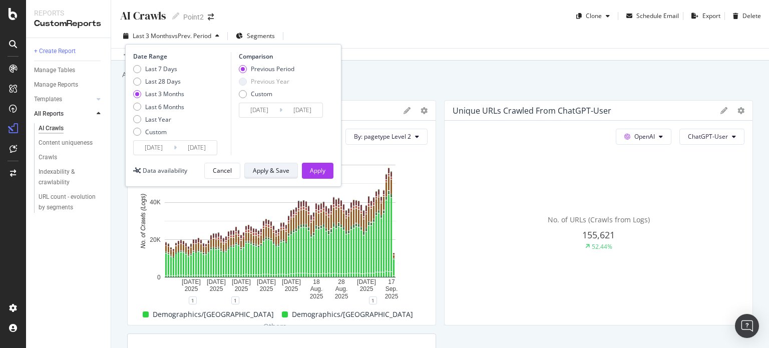
click at [276, 172] on div "Apply & Save" at bounding box center [271, 170] width 37 height 9
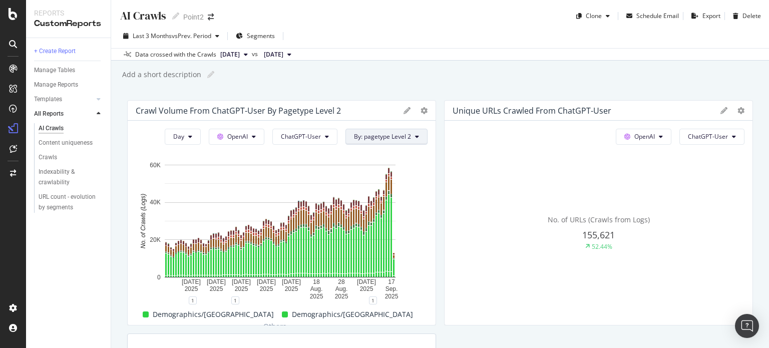
click at [396, 131] on button "By: pagetype Level 2" at bounding box center [387, 137] width 82 height 16
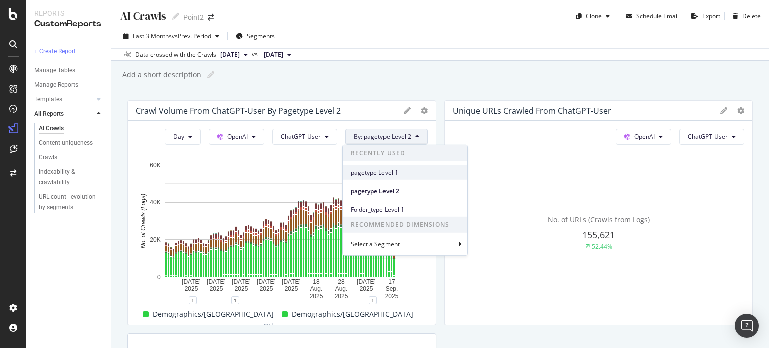
click at [384, 176] on div "pagetype Level 1" at bounding box center [405, 172] width 124 height 15
